Goal: Task Accomplishment & Management: Use online tool/utility

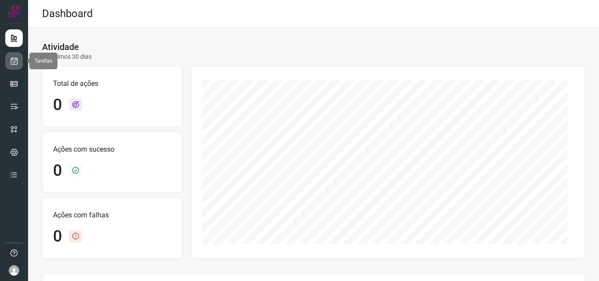
click at [14, 64] on icon at bounding box center [14, 61] width 9 height 9
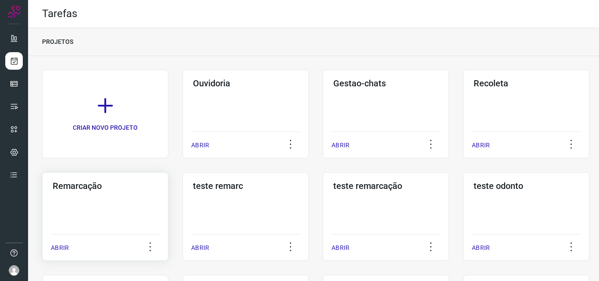
click at [107, 215] on div "Remarcação ABRIR" at bounding box center [105, 216] width 126 height 89
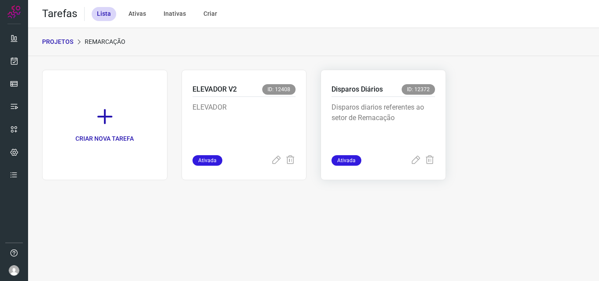
click at [379, 131] on p "Disparos diarios referentes ao setor de Remacação" at bounding box center [384, 124] width 104 height 44
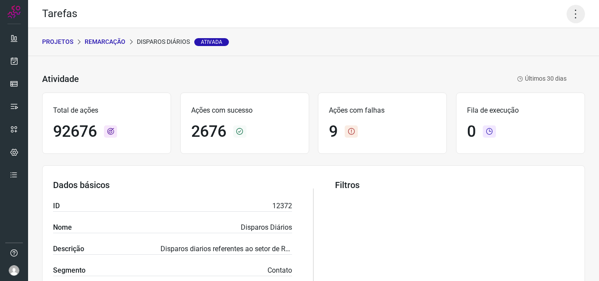
click at [572, 18] on icon at bounding box center [576, 14] width 18 height 18
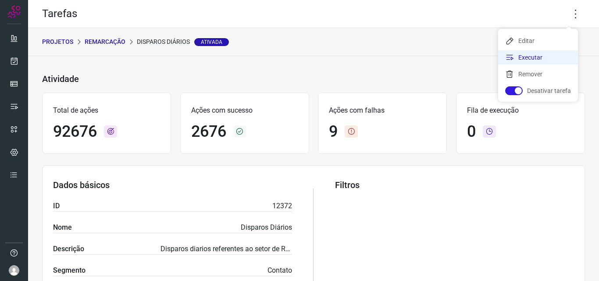
click at [555, 54] on li "Executar" at bounding box center [538, 57] width 80 height 14
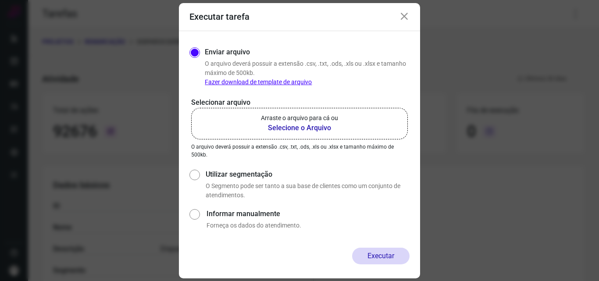
click at [316, 125] on b "Selecione o Arquivo" at bounding box center [299, 128] width 77 height 11
click at [0, 0] on input "Arraste o arquivo para cá ou Selecione o Arquivo" at bounding box center [0, 0] width 0 height 0
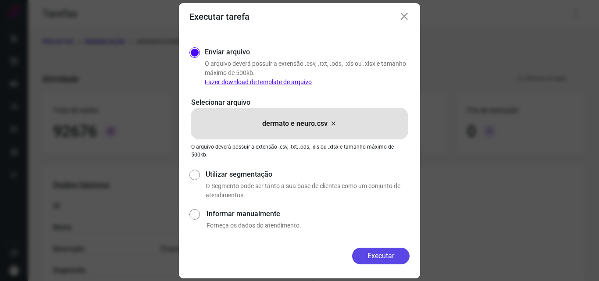
click at [387, 261] on button "Executar" at bounding box center [380, 256] width 57 height 17
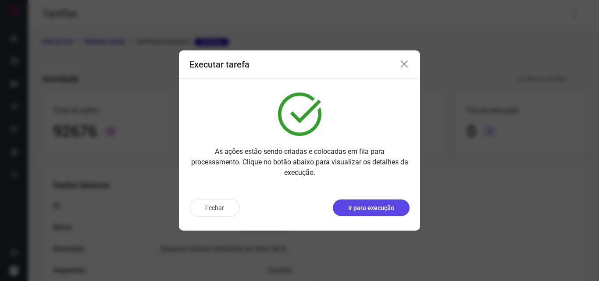
click at [396, 214] on button "Ir para execução" at bounding box center [371, 208] width 77 height 17
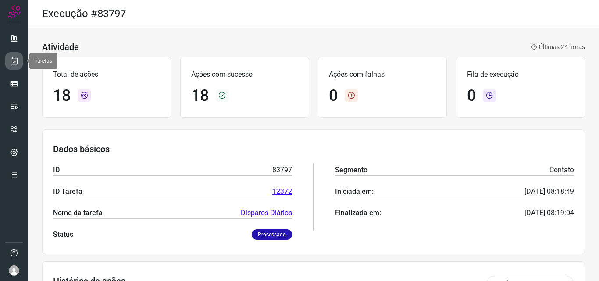
click at [12, 63] on icon at bounding box center [14, 61] width 9 height 9
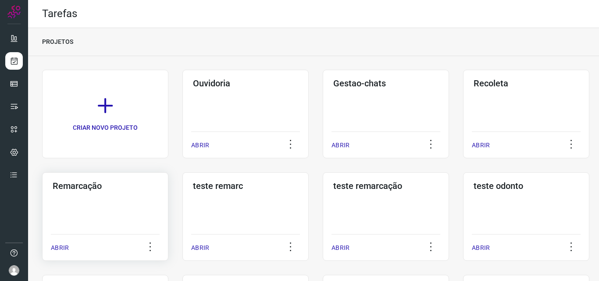
click at [120, 198] on div "Remarcação ABRIR" at bounding box center [105, 216] width 126 height 89
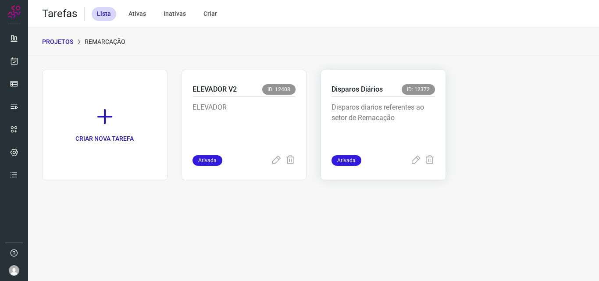
click at [375, 130] on p "Disparos diarios referentes ao setor de Remacação" at bounding box center [384, 124] width 104 height 44
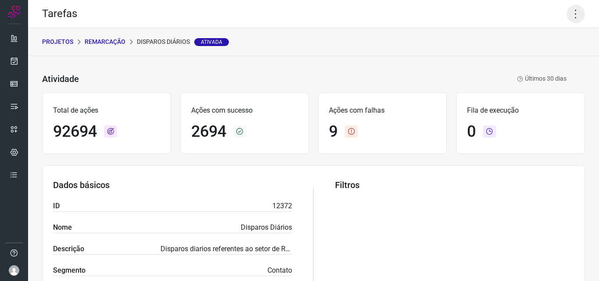
click at [567, 14] on icon at bounding box center [576, 14] width 18 height 18
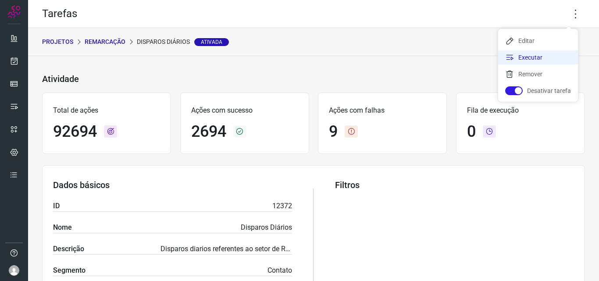
click at [539, 57] on li "Executar" at bounding box center [538, 57] width 80 height 14
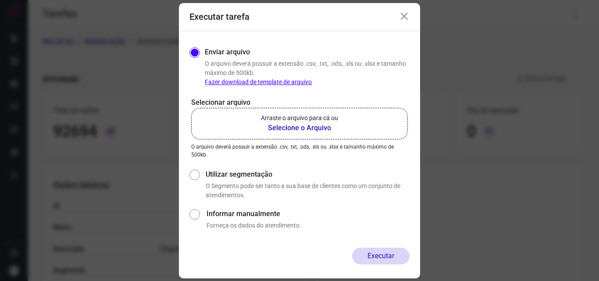
click at [319, 127] on b "Selecione o Arquivo" at bounding box center [299, 128] width 77 height 11
click at [0, 0] on input "Arraste o arquivo para cá ou Selecione o Arquivo" at bounding box center [0, 0] width 0 height 0
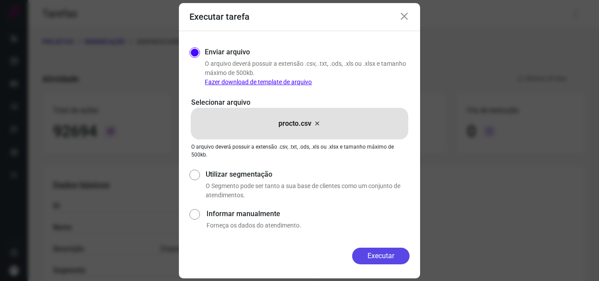
click at [378, 254] on button "Executar" at bounding box center [380, 256] width 57 height 17
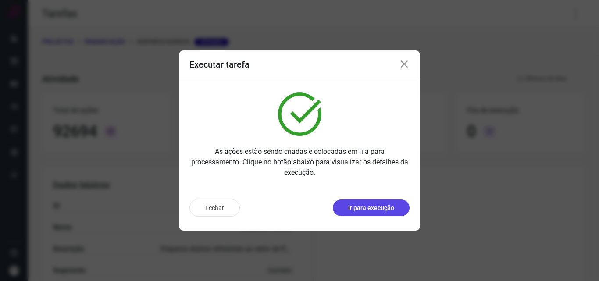
click at [364, 204] on p "Ir para execução" at bounding box center [371, 208] width 46 height 9
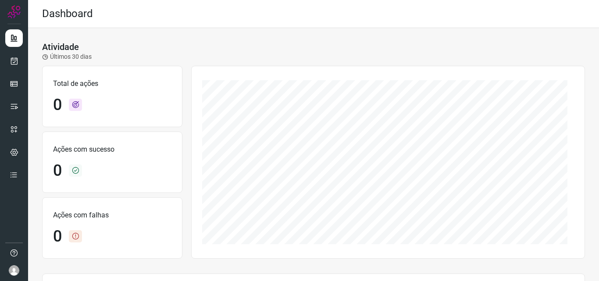
click at [14, 71] on ul at bounding box center [14, 109] width 18 height 160
click at [13, 63] on icon at bounding box center [14, 61] width 9 height 9
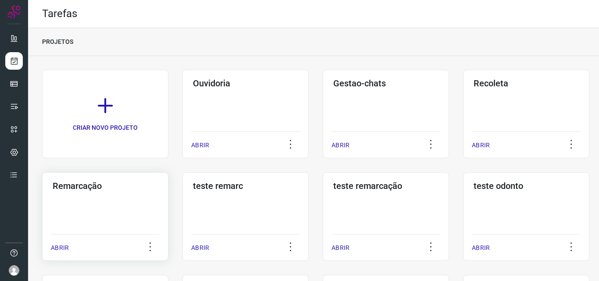
click at [82, 186] on h3 "Remarcação" at bounding box center [105, 186] width 105 height 11
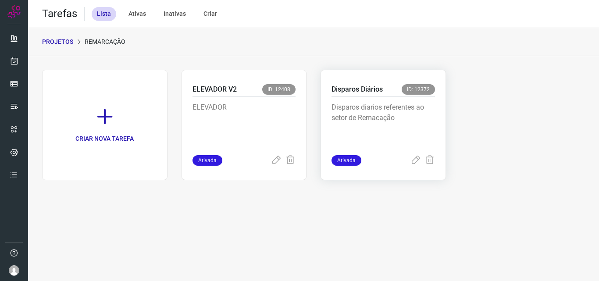
click at [412, 126] on p "Disparos diarios referentes ao setor de Remacação" at bounding box center [384, 124] width 104 height 44
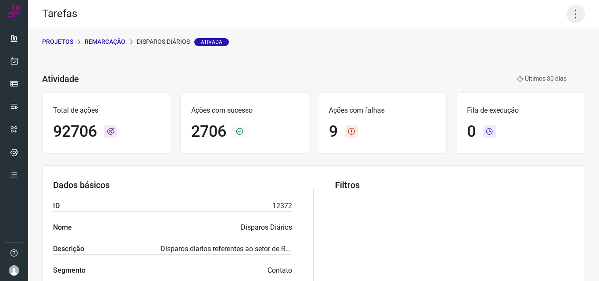
click at [568, 13] on icon at bounding box center [576, 14] width 18 height 18
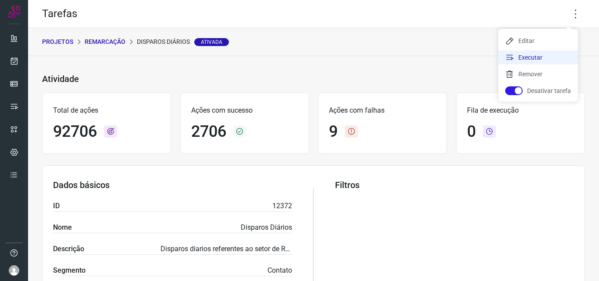
click at [529, 57] on li "Executar" at bounding box center [538, 57] width 80 height 14
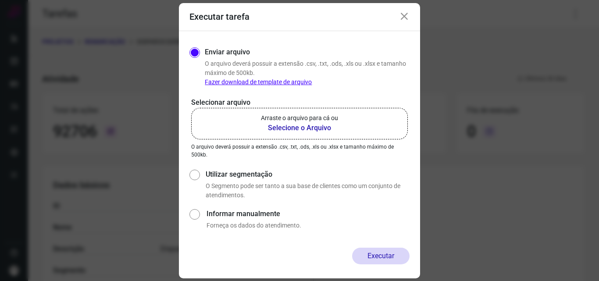
click at [315, 126] on b "Selecione o Arquivo" at bounding box center [299, 128] width 77 height 11
click at [0, 0] on input "Arraste o arquivo para cá ou Selecione o Arquivo" at bounding box center [0, 0] width 0 height 0
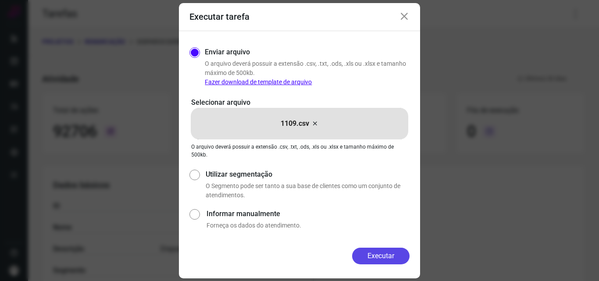
click at [381, 257] on button "Executar" at bounding box center [380, 256] width 57 height 17
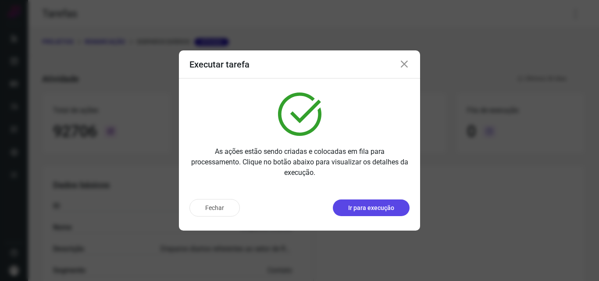
click at [365, 207] on p "Ir para execução" at bounding box center [371, 208] width 46 height 9
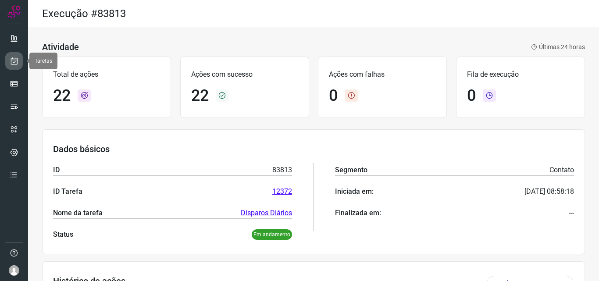
click at [16, 65] on icon at bounding box center [14, 61] width 9 height 9
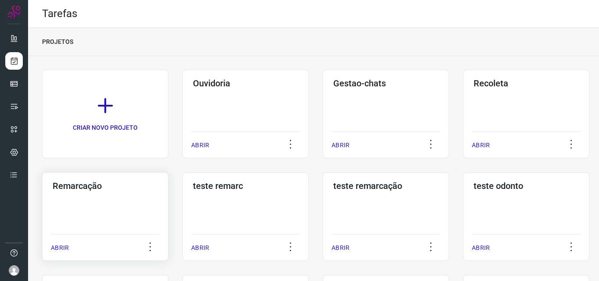
click at [70, 194] on div "Remarcação ABRIR" at bounding box center [105, 216] width 126 height 89
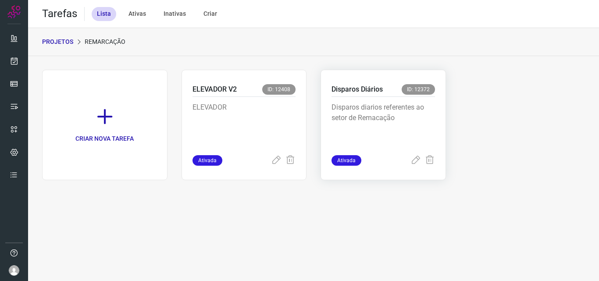
click at [346, 110] on p "Disparos diarios referentes ao setor de Remacação" at bounding box center [384, 124] width 104 height 44
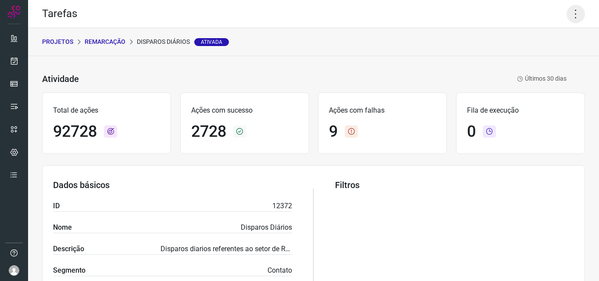
click at [567, 14] on icon at bounding box center [576, 14] width 18 height 18
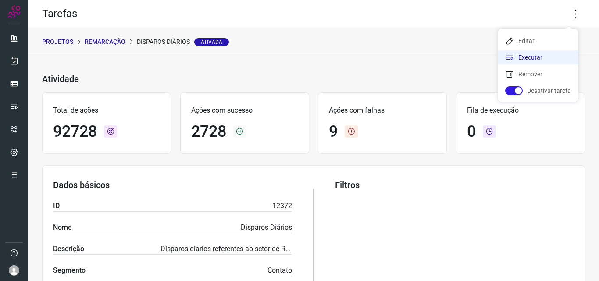
click at [533, 57] on li "Executar" at bounding box center [538, 57] width 80 height 14
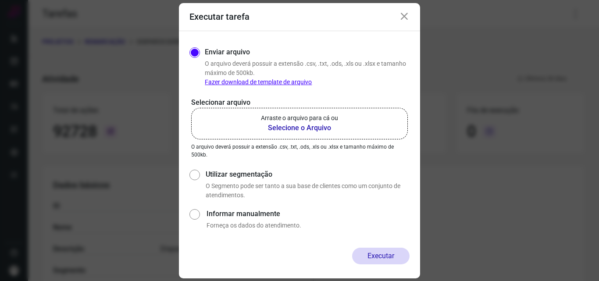
click at [312, 130] on b "Selecione o Arquivo" at bounding box center [299, 128] width 77 height 11
click at [0, 0] on input "Arraste o arquivo para cá ou Selecione o Arquivo" at bounding box center [0, 0] width 0 height 0
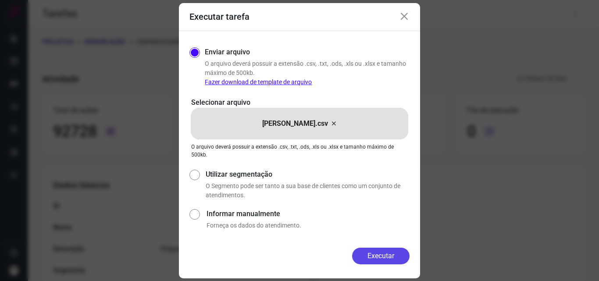
click at [385, 257] on button "Executar" at bounding box center [380, 256] width 57 height 17
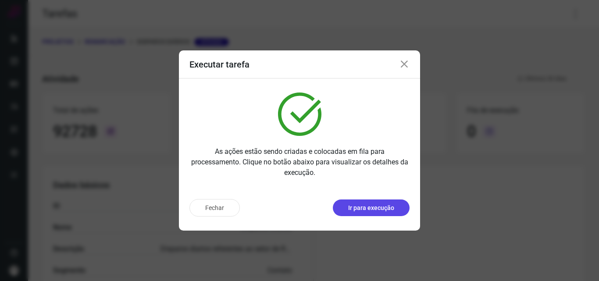
click at [373, 206] on p "Ir para execução" at bounding box center [371, 208] width 46 height 9
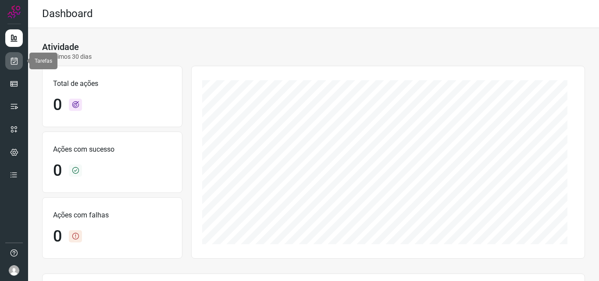
click at [13, 59] on icon at bounding box center [14, 61] width 9 height 9
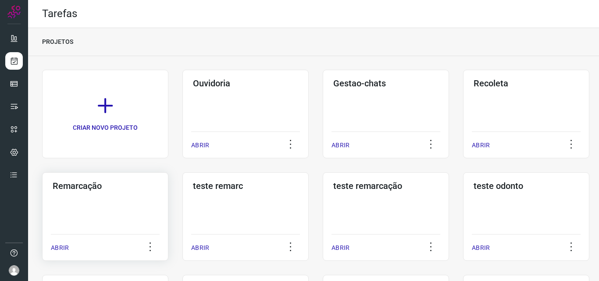
click at [122, 204] on div "Remarcação ABRIR" at bounding box center [105, 216] width 126 height 89
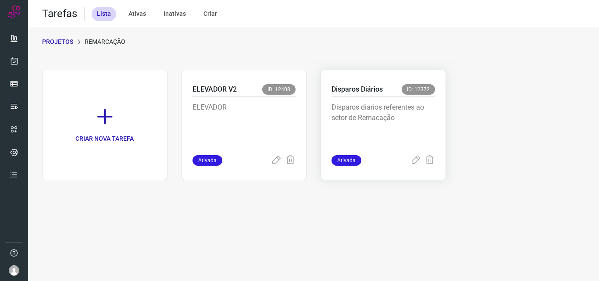
click at [402, 122] on p "Disparos diarios referentes ao setor de Remacação" at bounding box center [384, 124] width 104 height 44
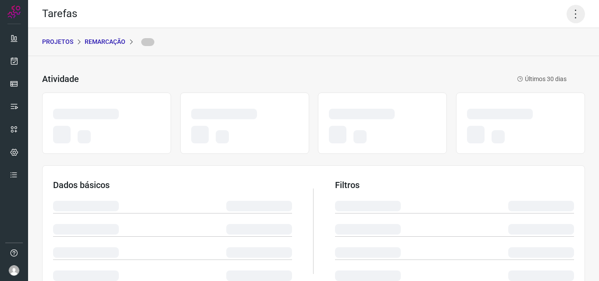
click at [574, 13] on icon at bounding box center [576, 14] width 18 height 18
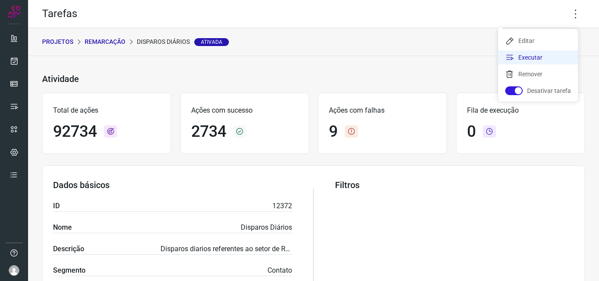
click at [537, 56] on li "Executar" at bounding box center [538, 57] width 80 height 14
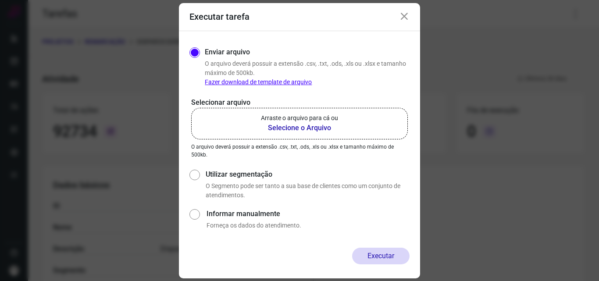
click at [329, 127] on b "Selecione o Arquivo" at bounding box center [299, 128] width 77 height 11
click at [0, 0] on input "Arraste o arquivo para cá ou Selecione o Arquivo" at bounding box center [0, 0] width 0 height 0
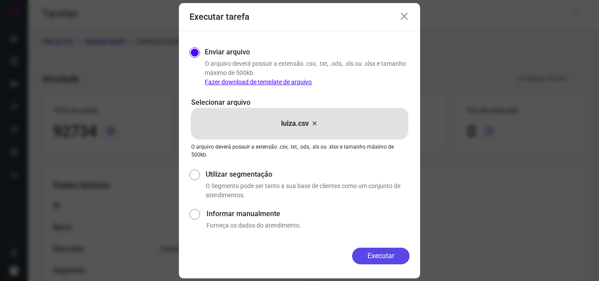
click at [388, 251] on button "Executar" at bounding box center [380, 256] width 57 height 17
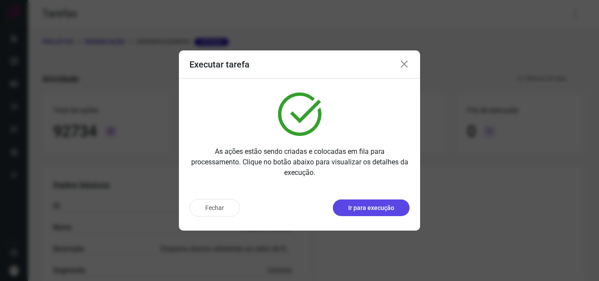
click at [369, 204] on p "Ir para execução" at bounding box center [371, 208] width 46 height 9
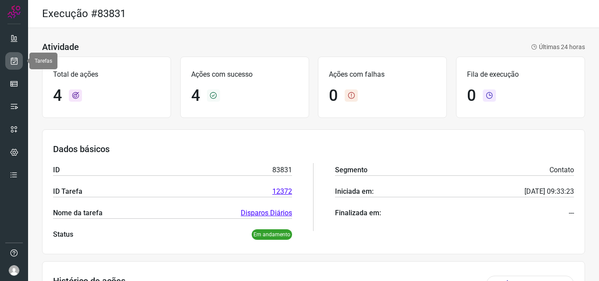
click at [15, 62] on icon at bounding box center [14, 61] width 9 height 9
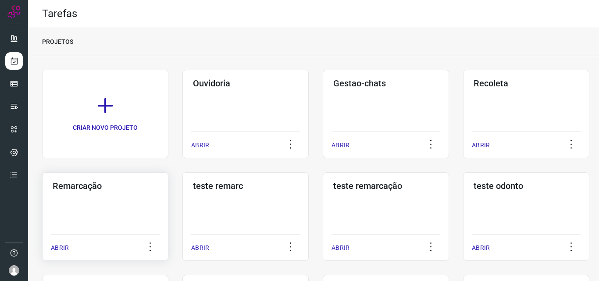
click at [111, 189] on h3 "Remarcação" at bounding box center [105, 186] width 105 height 11
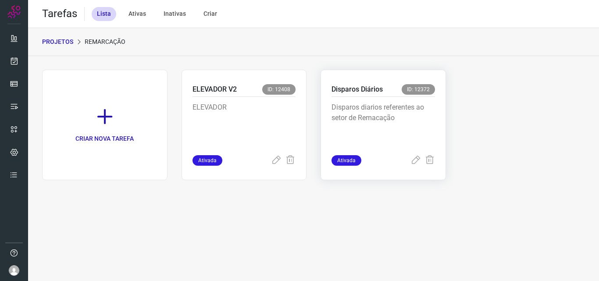
click at [383, 110] on p "Disparos diarios referentes ao setor de Remacação" at bounding box center [384, 124] width 104 height 44
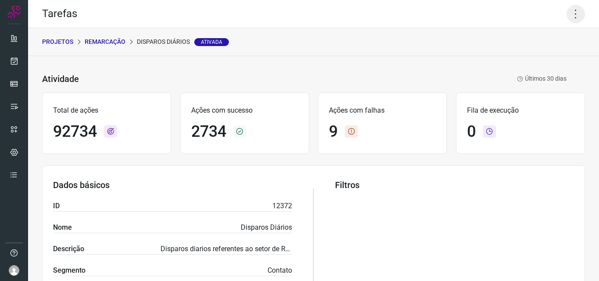
click at [567, 13] on icon at bounding box center [576, 14] width 18 height 18
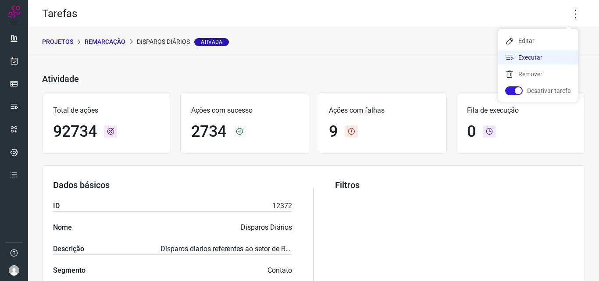
click at [533, 57] on li "Executar" at bounding box center [538, 57] width 80 height 14
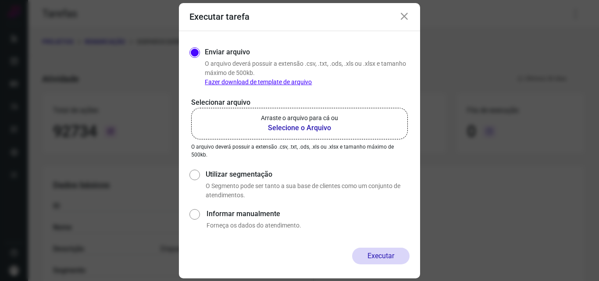
click at [312, 126] on b "Selecione o Arquivo" at bounding box center [299, 128] width 77 height 11
click at [0, 0] on input "Arraste o arquivo para cá ou Selecione o Arquivo" at bounding box center [0, 0] width 0 height 0
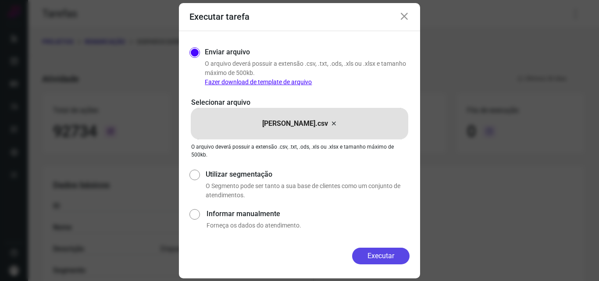
click at [375, 252] on button "Executar" at bounding box center [380, 256] width 57 height 17
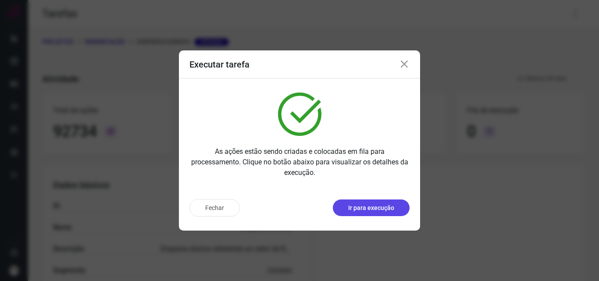
click at [377, 206] on p "Ir para execução" at bounding box center [371, 208] width 46 height 9
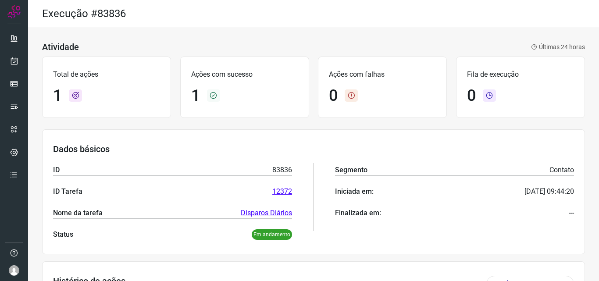
scroll to position [102, 0]
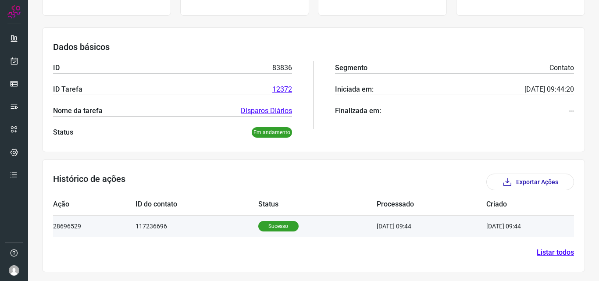
click at [273, 221] on p "Sucesso" at bounding box center [278, 226] width 40 height 11
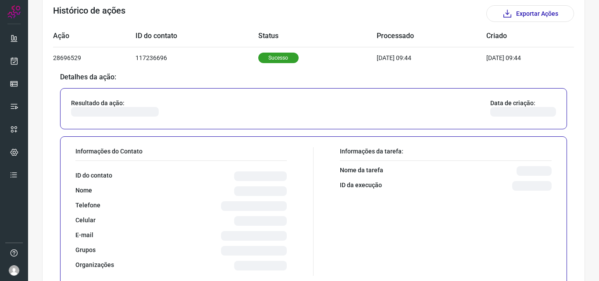
scroll to position [278, 0]
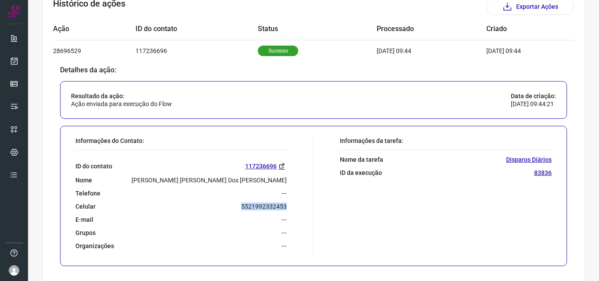
drag, startPoint x: 241, startPoint y: 206, endPoint x: 290, endPoint y: 207, distance: 49.1
click at [290, 207] on div "Informações do Contato: ID do contato 117236696 Nome [PERSON_NAME] [PERSON_NAME…" at bounding box center [192, 196] width 243 height 118
copy p "5521992332453"
click at [21, 61] on link at bounding box center [14, 61] width 18 height 18
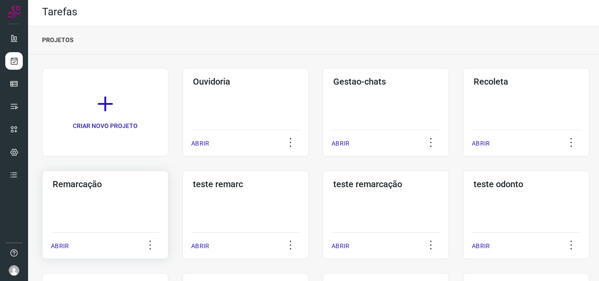
click at [138, 204] on div "Remarcação ABRIR" at bounding box center [105, 215] width 126 height 89
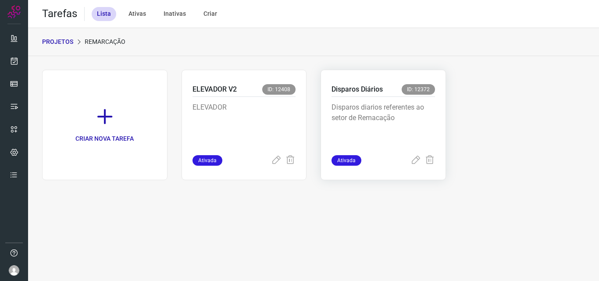
click at [410, 118] on p "Disparos diarios referentes ao setor de Remacação" at bounding box center [384, 124] width 104 height 44
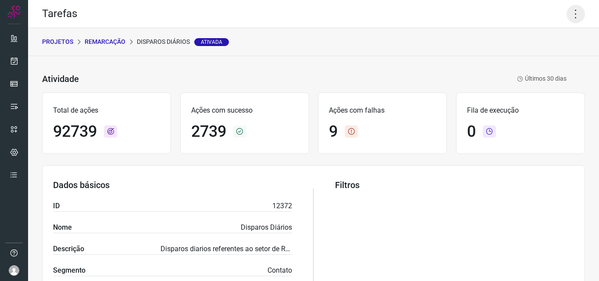
click at [574, 22] on icon at bounding box center [576, 14] width 18 height 18
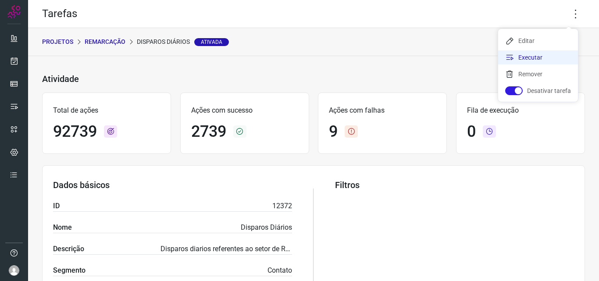
click at [545, 64] on li "Executar" at bounding box center [538, 57] width 80 height 14
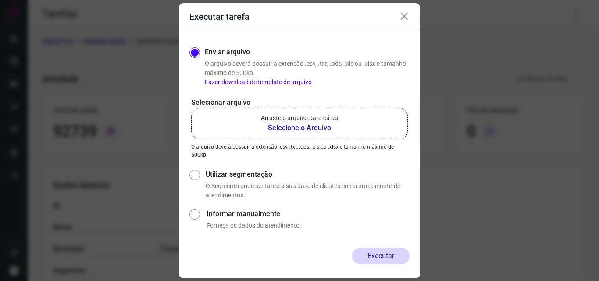
click at [298, 130] on b "Selecione o Arquivo" at bounding box center [299, 128] width 77 height 11
click at [0, 0] on input "Arraste o arquivo para cá ou Selecione o Arquivo" at bounding box center [0, 0] width 0 height 0
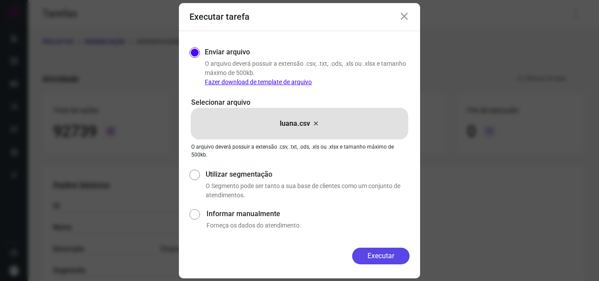
click at [377, 261] on button "Executar" at bounding box center [380, 256] width 57 height 17
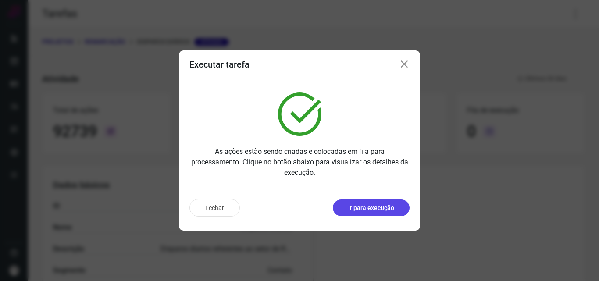
click at [393, 207] on p "Ir para execução" at bounding box center [371, 208] width 46 height 9
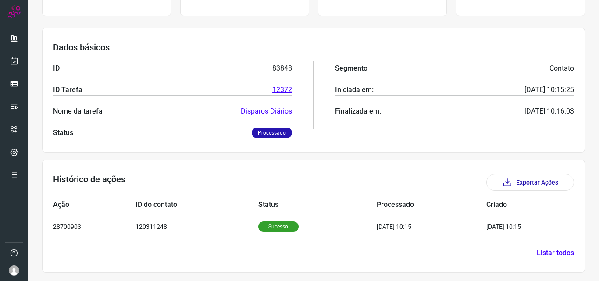
scroll to position [102, 0]
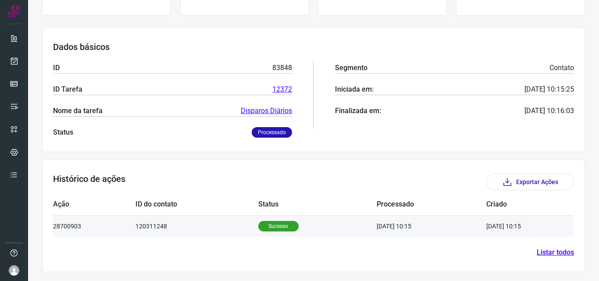
click at [280, 230] on p "Sucesso" at bounding box center [278, 226] width 40 height 11
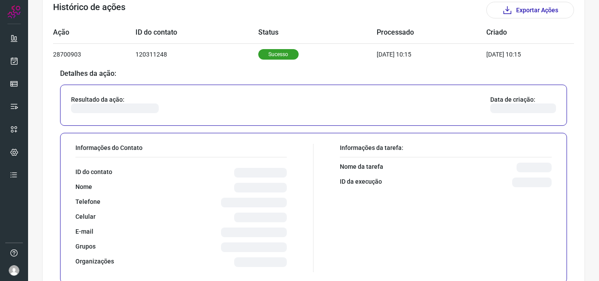
scroll to position [278, 0]
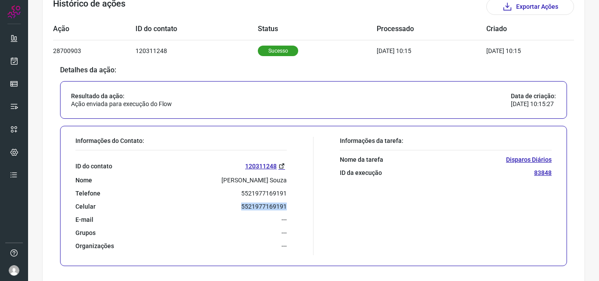
drag, startPoint x: 240, startPoint y: 207, endPoint x: 282, endPoint y: 209, distance: 41.8
click at [282, 209] on p "5521977169191" at bounding box center [264, 207] width 46 height 8
drag, startPoint x: 278, startPoint y: 211, endPoint x: 239, endPoint y: 214, distance: 39.7
click at [239, 214] on div "ID do contato 120311248 Nome [PERSON_NAME] Souza Telefone 5521977169191 Celular…" at bounding box center [180, 200] width 211 height 100
drag, startPoint x: 240, startPoint y: 206, endPoint x: 284, endPoint y: 204, distance: 43.9
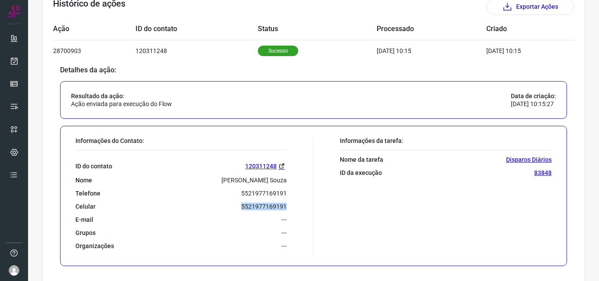
click at [284, 204] on div "Informações do Contato: ID do contato 120311248 Nome [PERSON_NAME] Souza Telefo…" at bounding box center [192, 196] width 243 height 118
copy p "5521977169191"
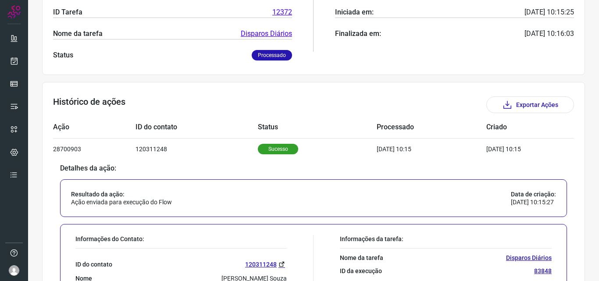
scroll to position [0, 0]
